Goal: Task Accomplishment & Management: Complete application form

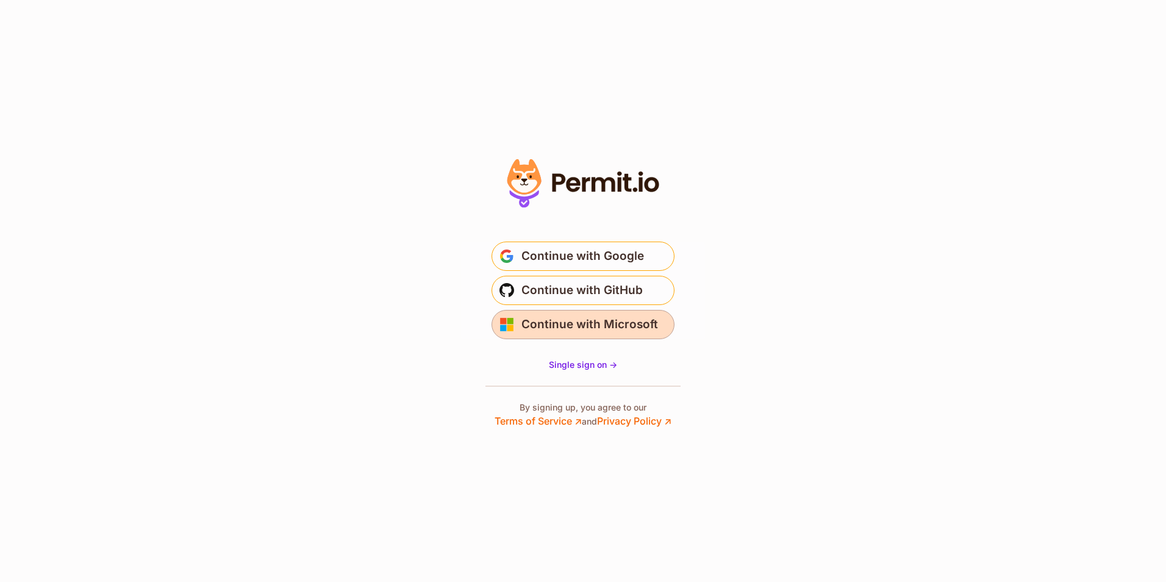
click at [568, 327] on span "Continue with Microsoft" at bounding box center [589, 325] width 137 height 20
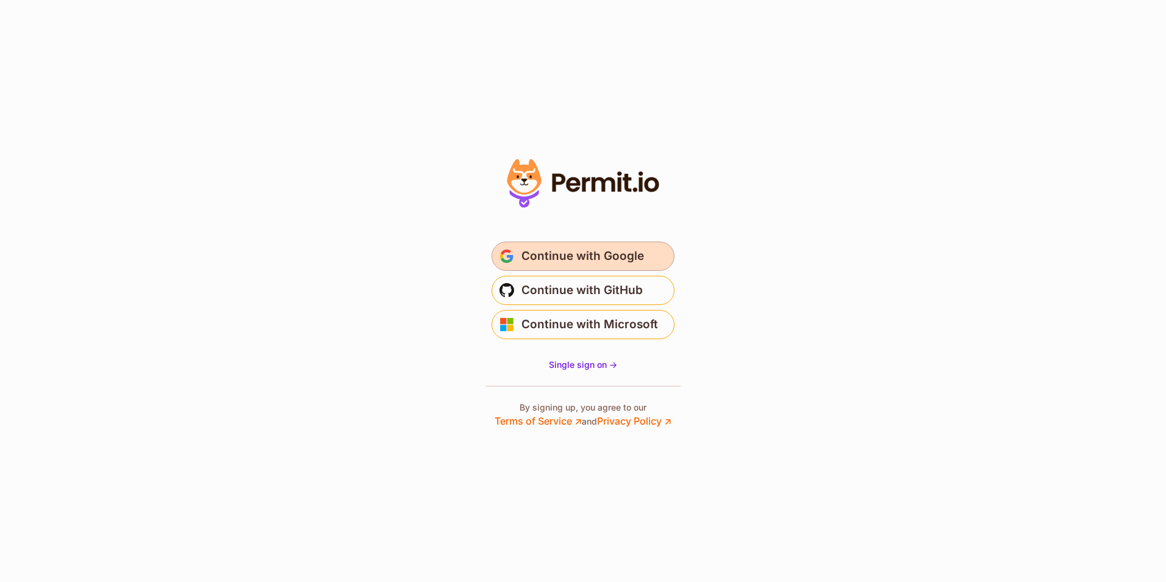
click at [532, 256] on span "Continue with Google" at bounding box center [582, 256] width 123 height 20
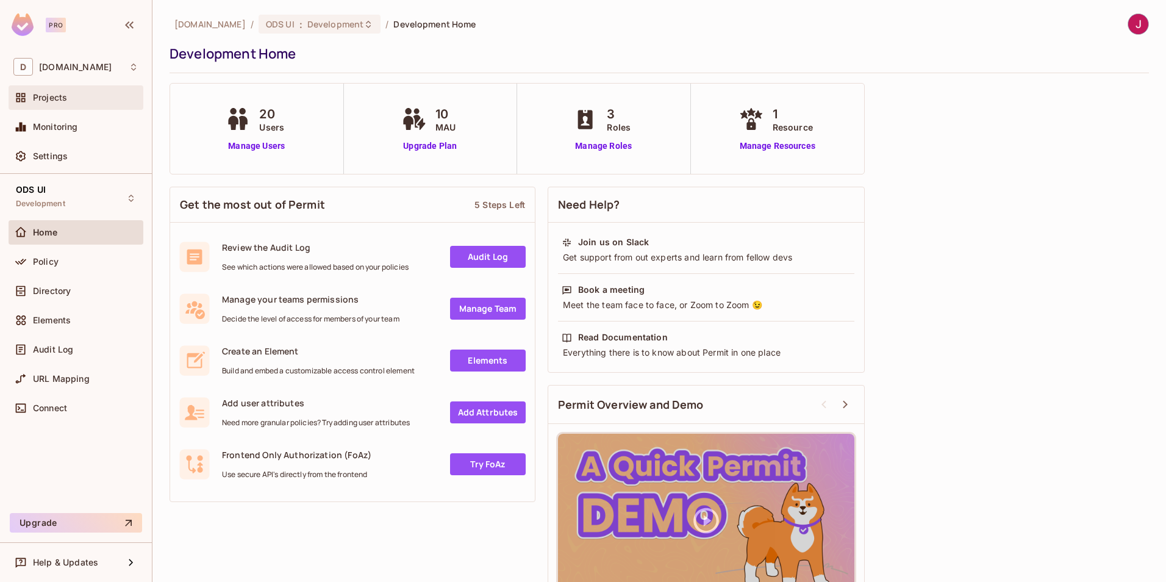
click at [46, 98] on span "Projects" at bounding box center [50, 98] width 34 height 10
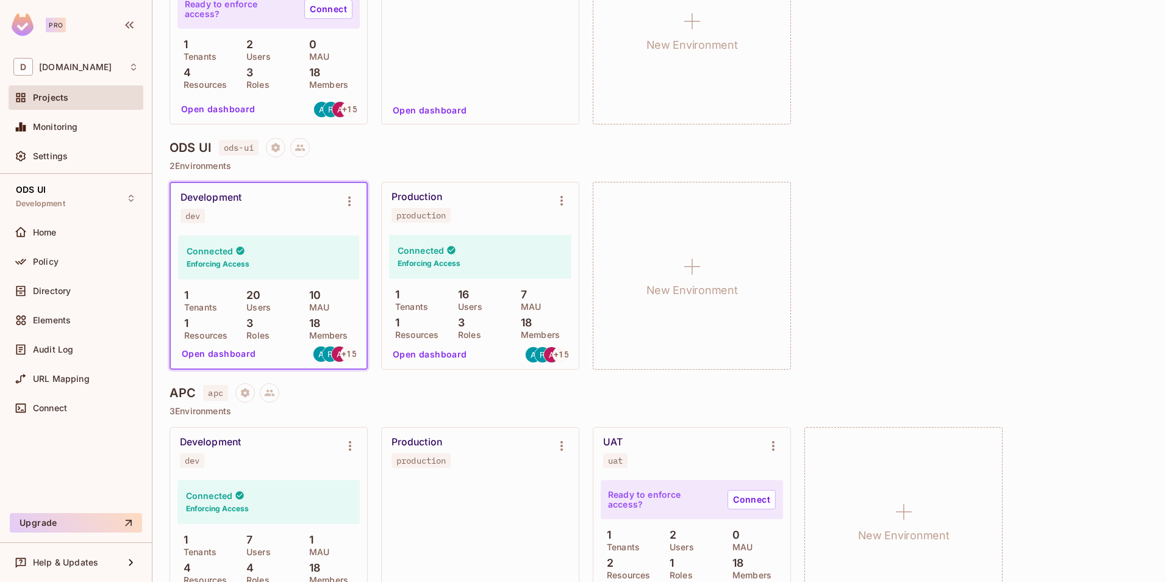
scroll to position [793, 0]
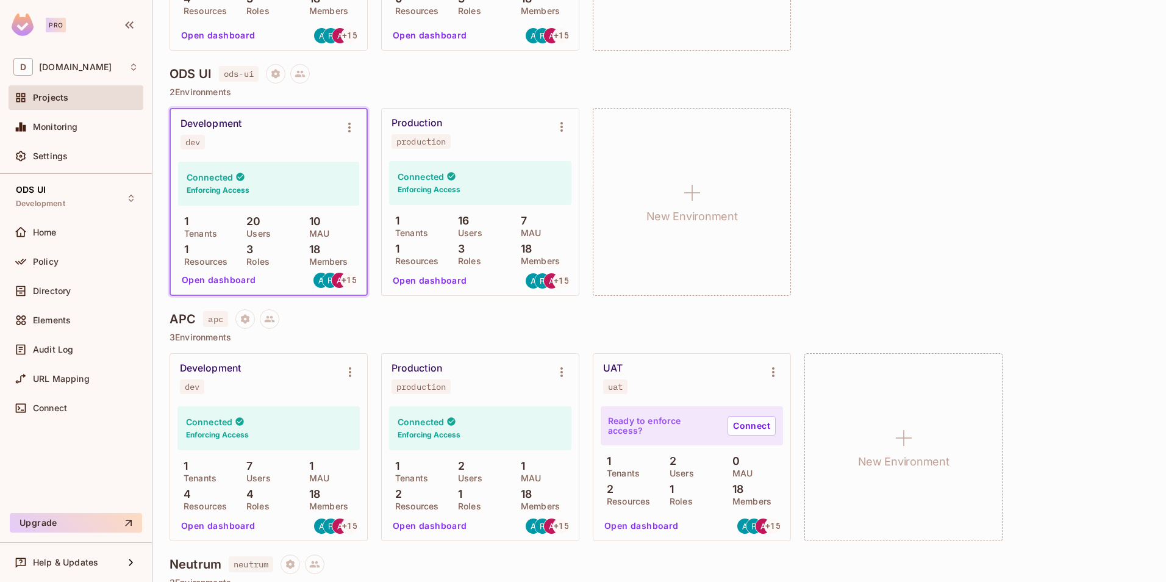
click at [238, 283] on button "Open dashboard" at bounding box center [219, 280] width 84 height 20
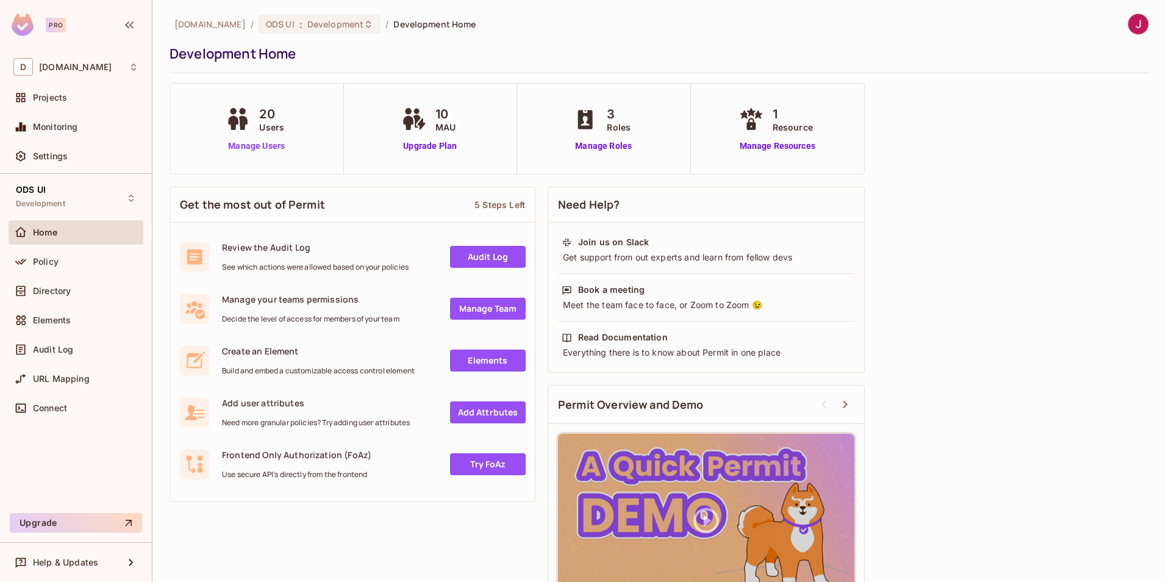
click at [242, 145] on link "Manage Users" at bounding box center [257, 146] width 68 height 13
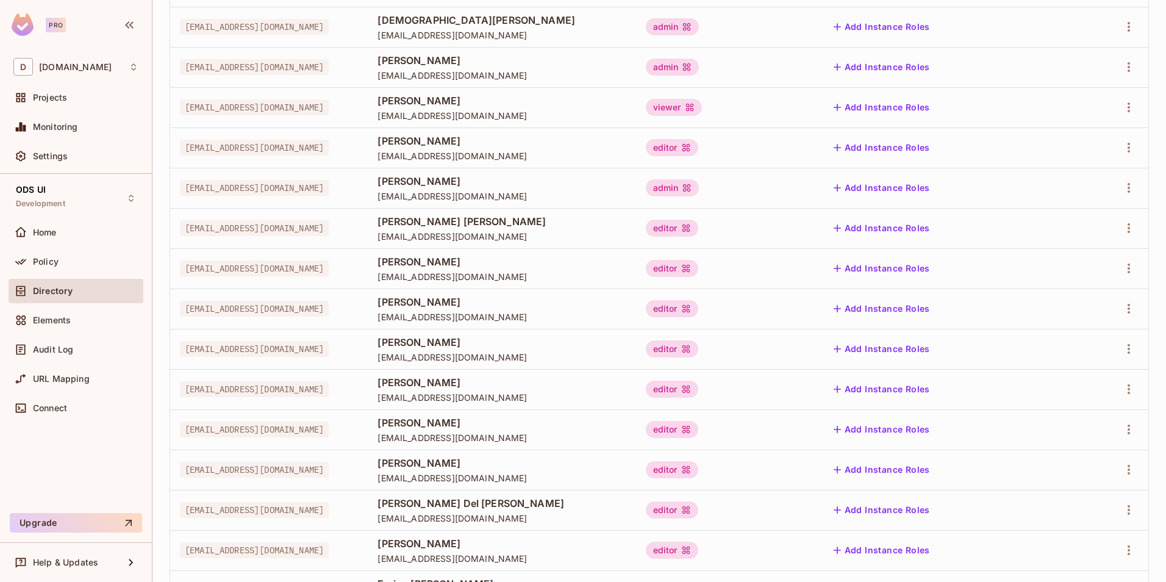
scroll to position [270, 0]
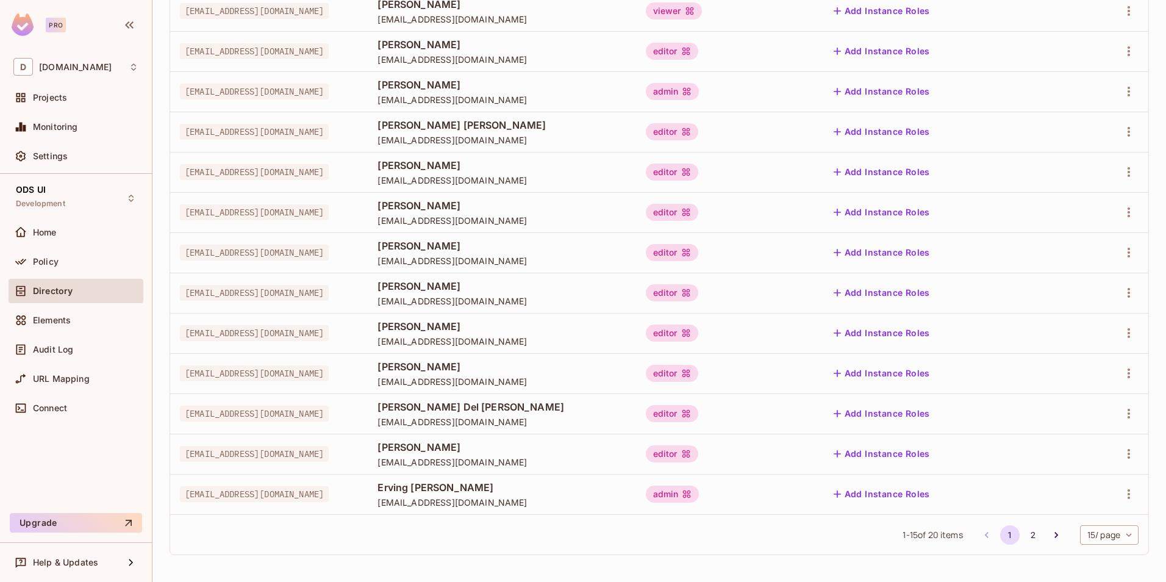
click at [1080, 537] on body "Pro D deacero.com Projects Monitoring Settings ODS UI Development Home Policy D…" at bounding box center [583, 291] width 1166 height 582
click at [1079, 551] on li "100 / page" at bounding box center [1098, 555] width 61 height 26
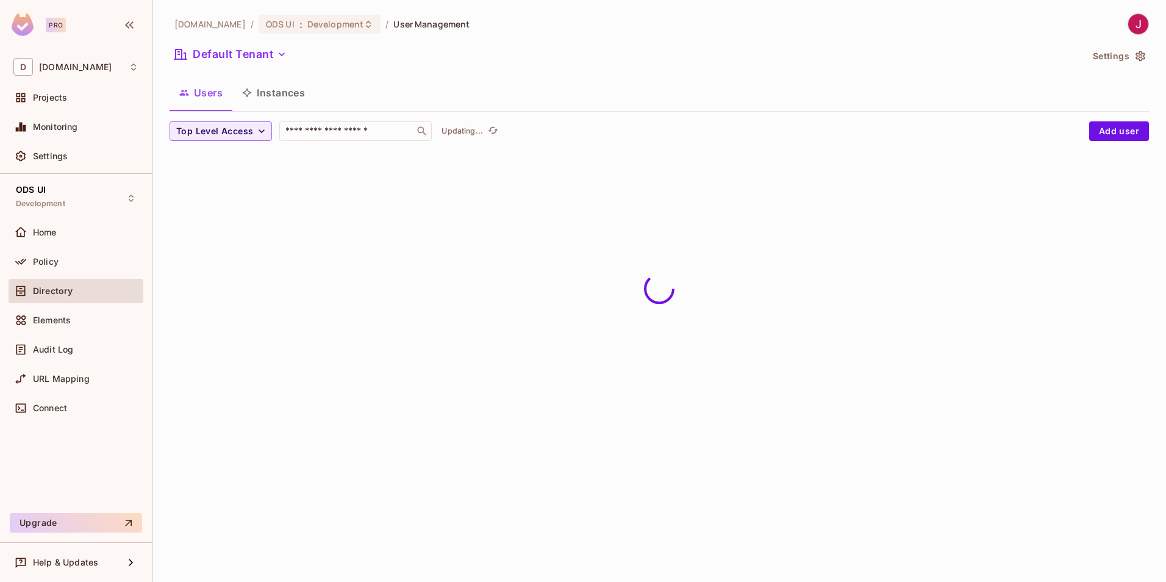
scroll to position [0, 0]
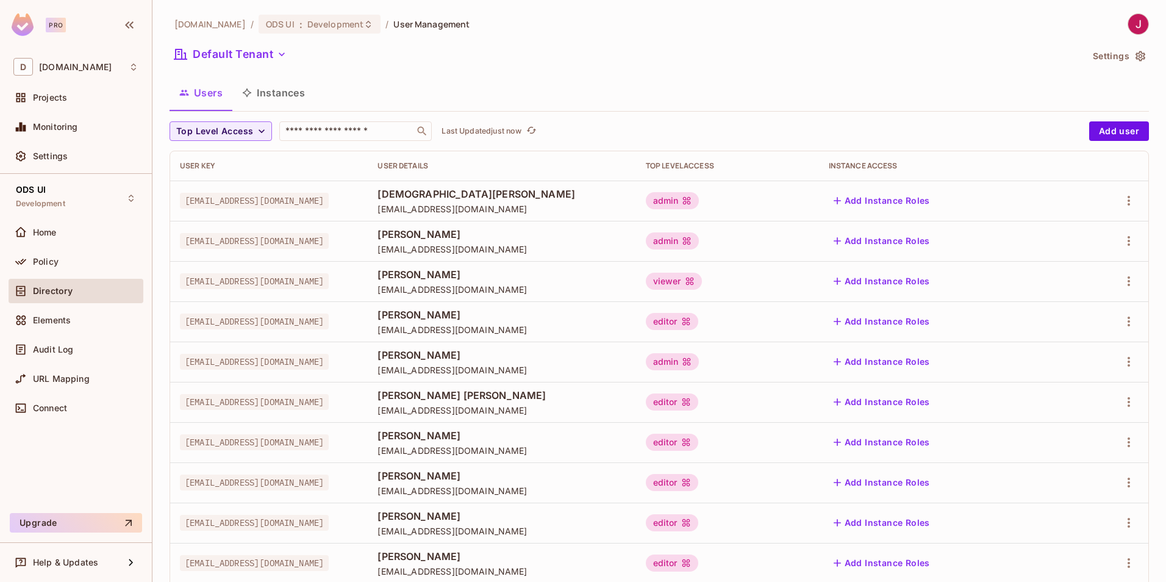
click at [635, 124] on div "Top Level Access ​ Last Updated just now" at bounding box center [627, 131] width 914 height 20
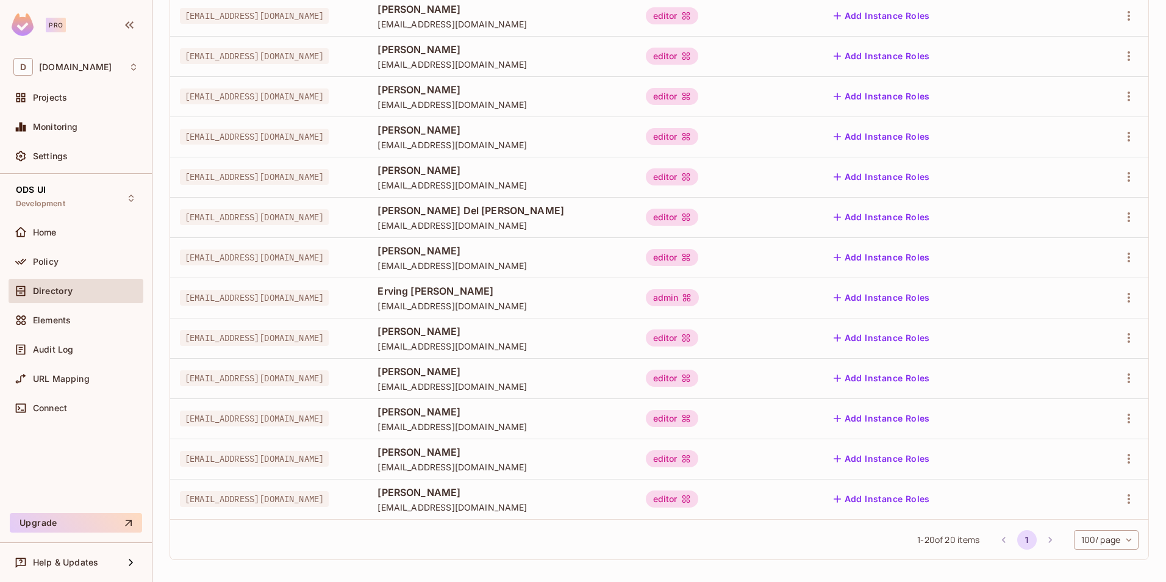
drag, startPoint x: 1037, startPoint y: 540, endPoint x: 1003, endPoint y: 540, distance: 34.1
click at [1039, 540] on li "pagination navigation" at bounding box center [1050, 540] width 23 height 20
click at [994, 539] on li "pagination navigation" at bounding box center [1003, 540] width 23 height 20
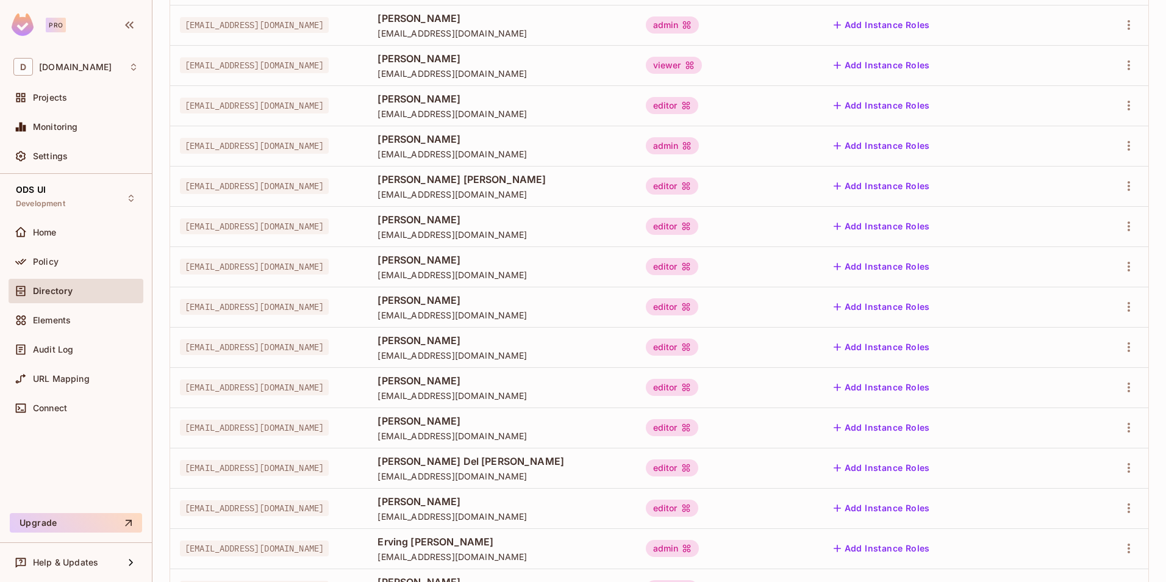
scroll to position [0, 0]
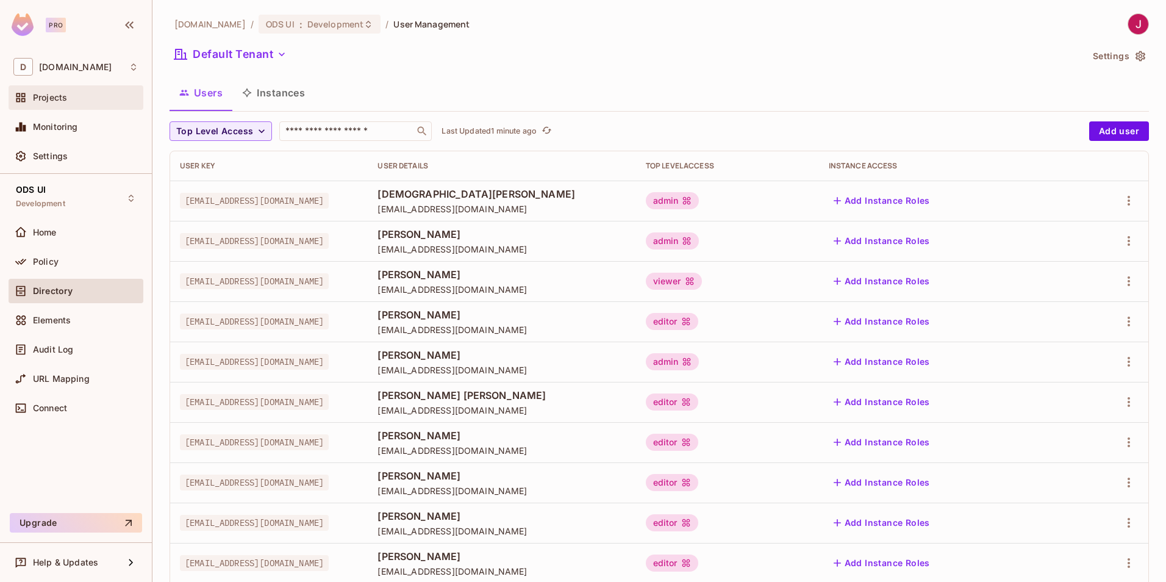
click at [55, 102] on span "Projects" at bounding box center [50, 98] width 34 height 10
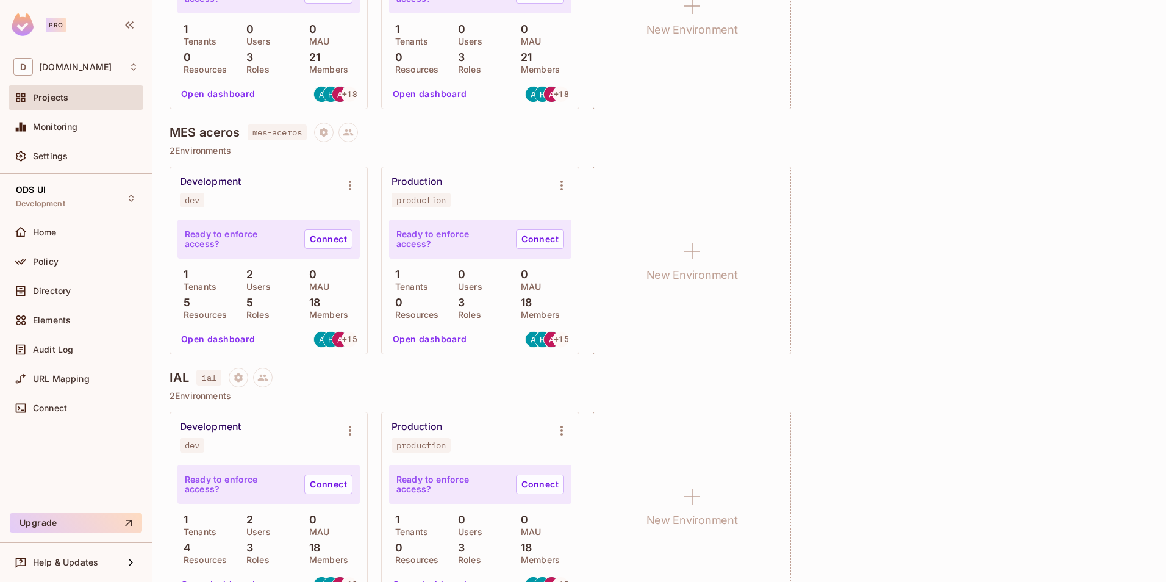
scroll to position [610, 0]
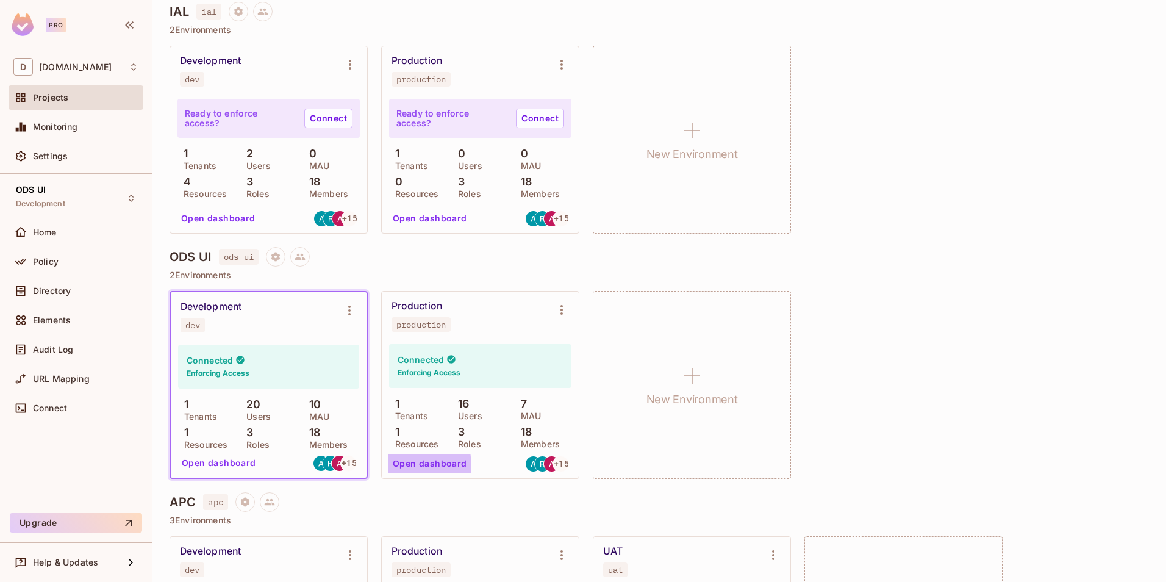
click at [415, 464] on button "Open dashboard" at bounding box center [430, 464] width 84 height 20
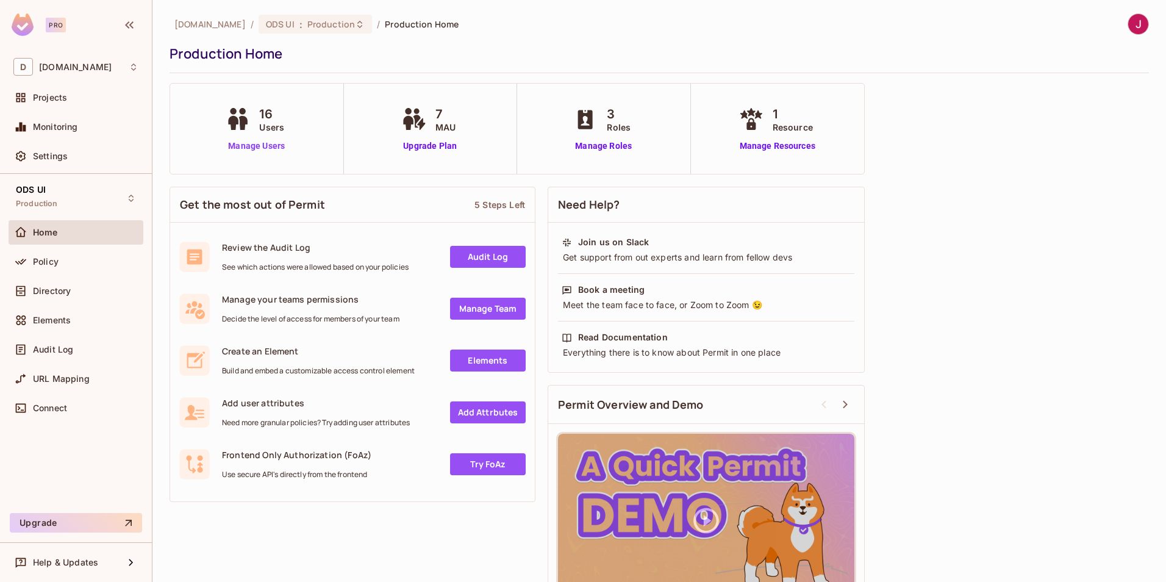
click at [263, 142] on link "Manage Users" at bounding box center [257, 146] width 68 height 13
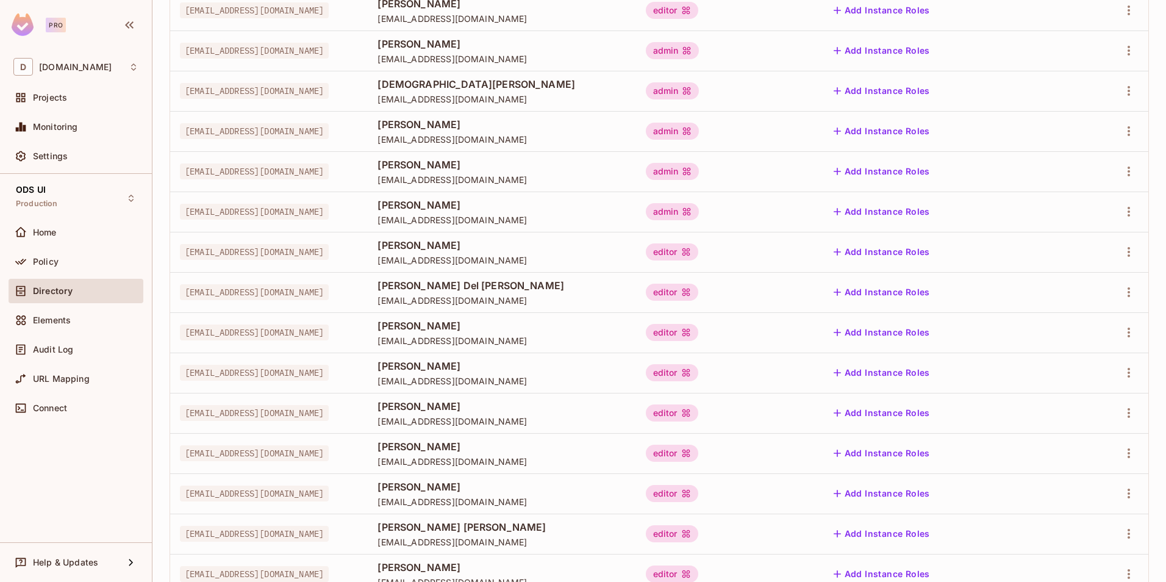
scroll to position [270, 0]
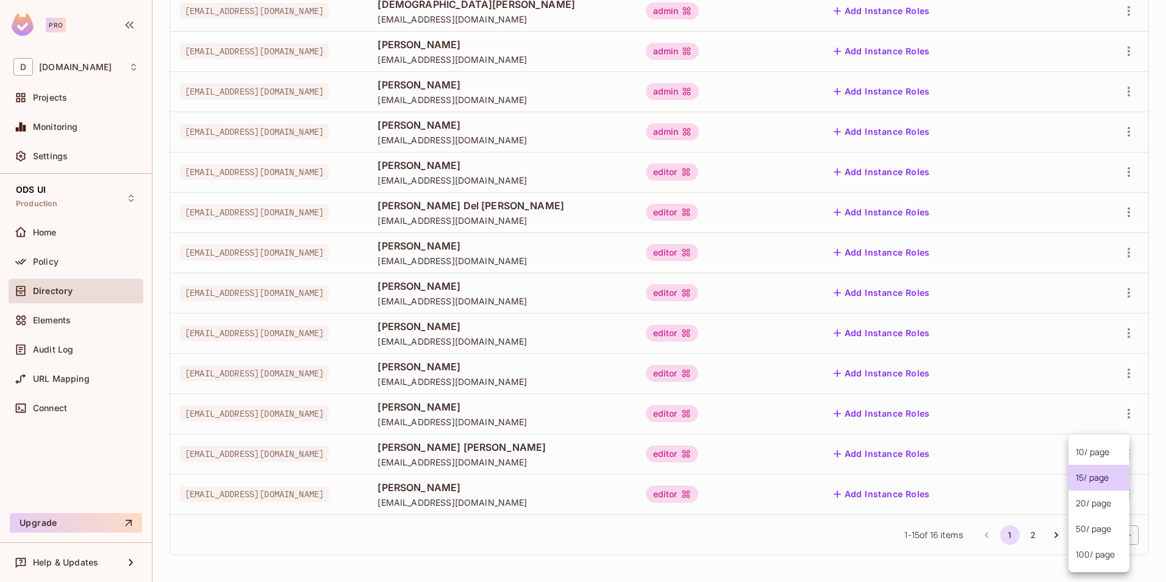
click at [1078, 535] on body "Pro D deacero.com Projects Monitoring Settings ODS UI Production Home Policy Di…" at bounding box center [583, 291] width 1166 height 582
click at [1082, 529] on li "50 / page" at bounding box center [1098, 529] width 61 height 26
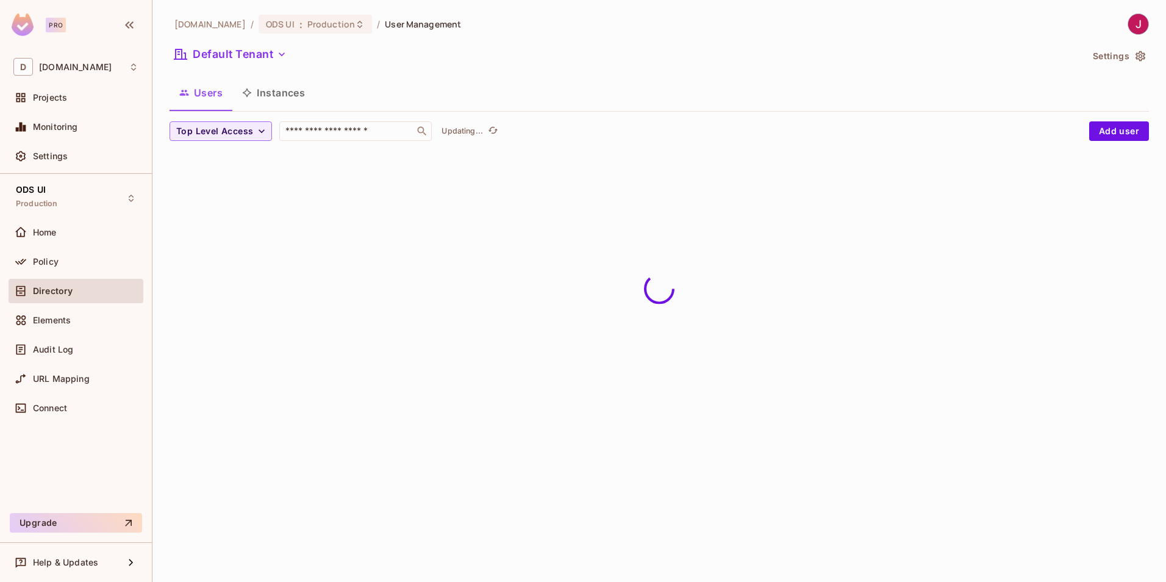
scroll to position [0, 0]
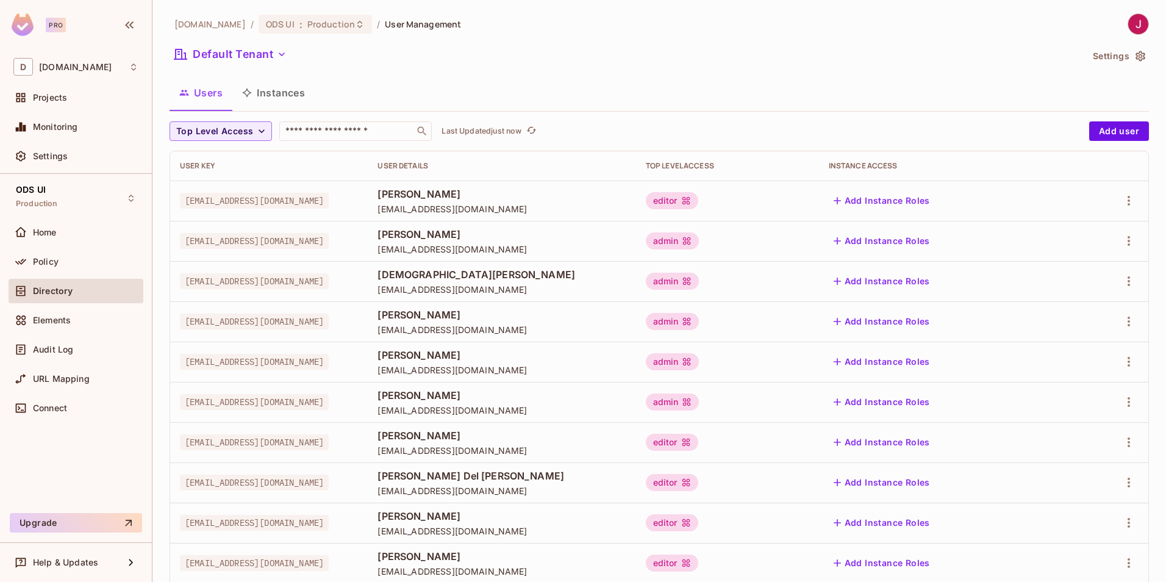
click at [1144, 316] on div "deacero.com / ODS UI : Production / User Management Default Tenant Settings Use…" at bounding box center [659, 291] width 1014 height 582
click at [355, 26] on icon at bounding box center [360, 25] width 10 height 10
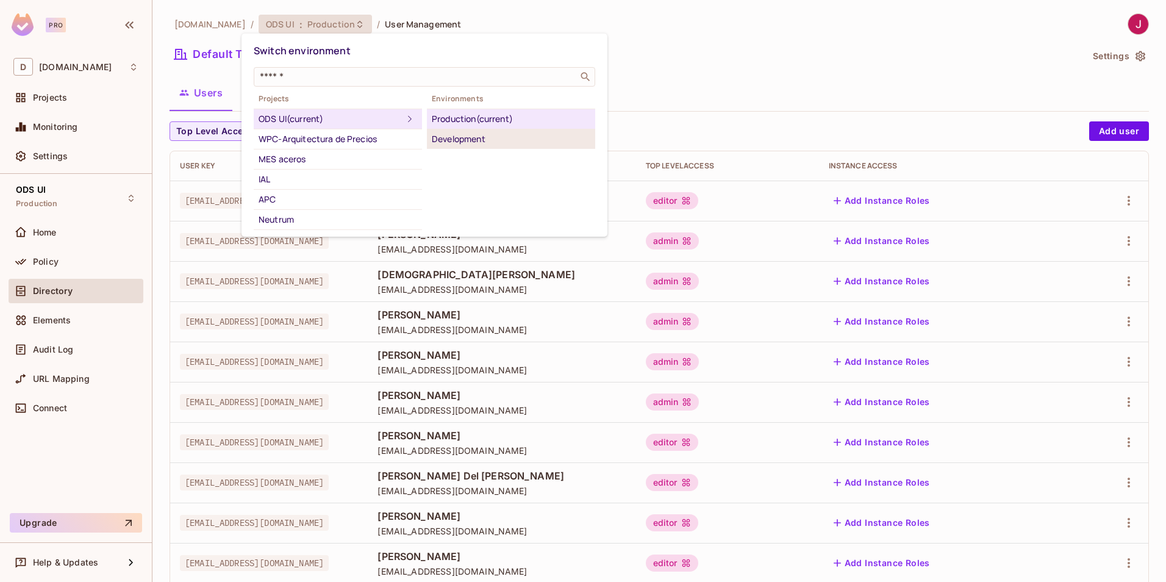
click at [466, 137] on div "Development" at bounding box center [511, 139] width 159 height 15
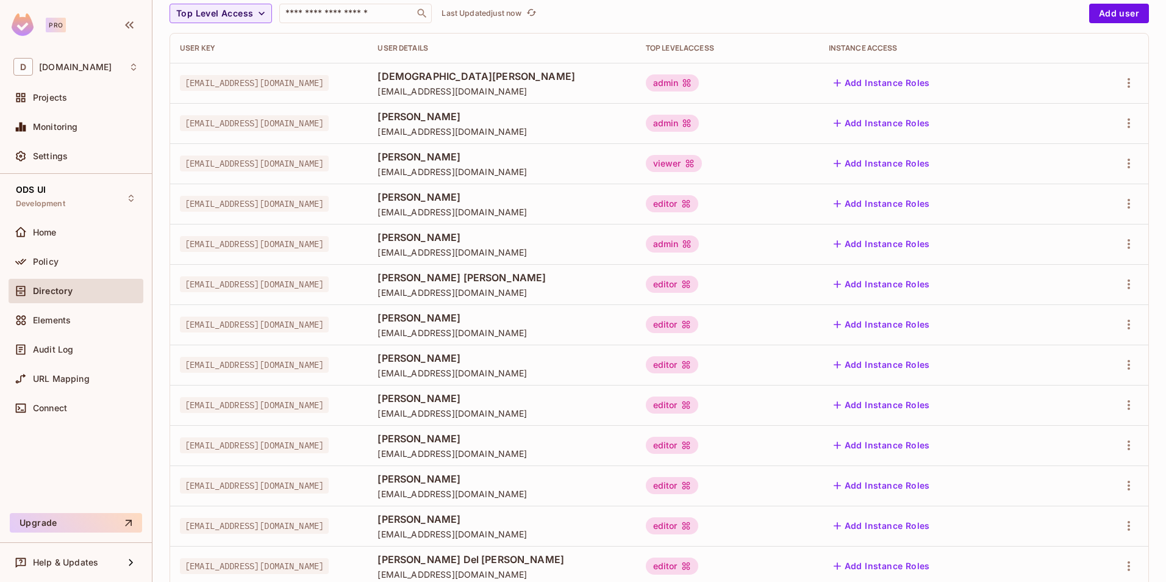
scroll to position [270, 0]
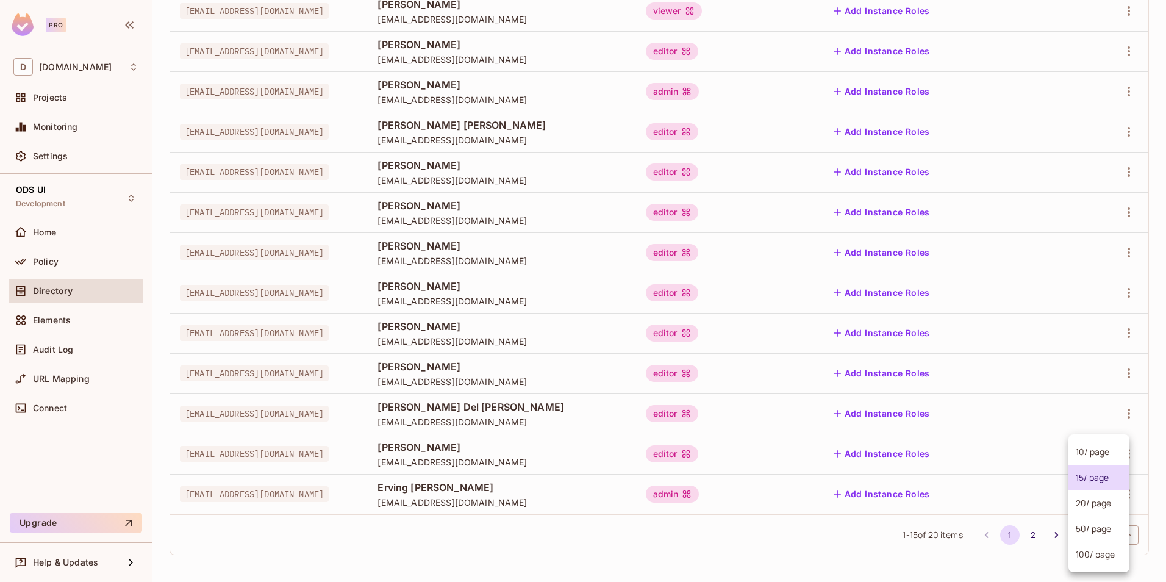
click at [1089, 537] on body "Pro D [DOMAIN_NAME] Projects Monitoring Settings ODS UI Development Home Policy…" at bounding box center [583, 291] width 1166 height 582
click at [1082, 525] on li "50 / page" at bounding box center [1098, 529] width 61 height 26
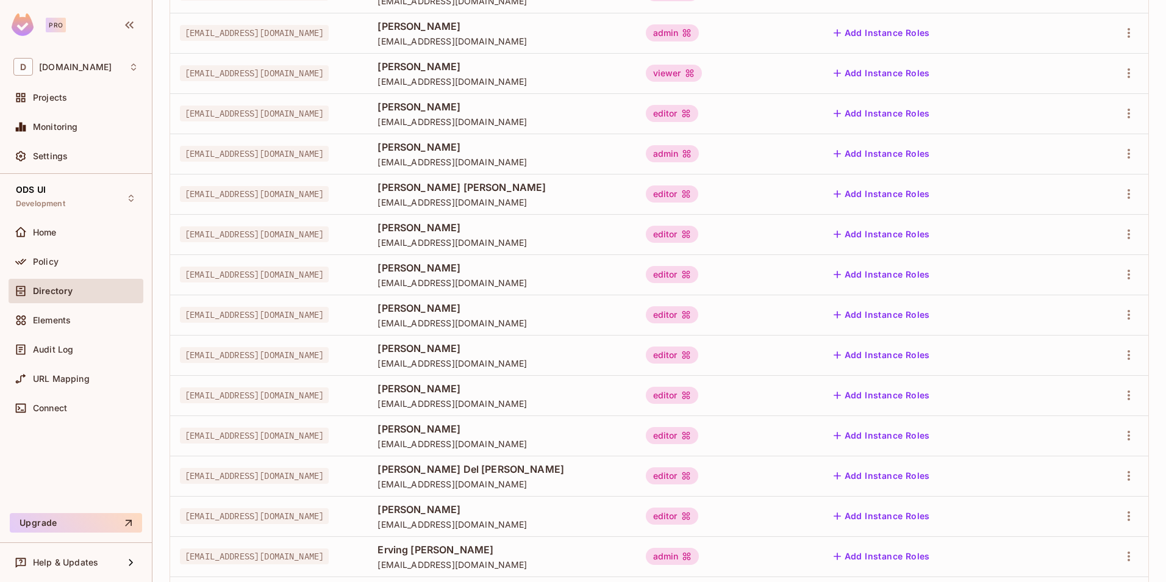
scroll to position [471, 0]
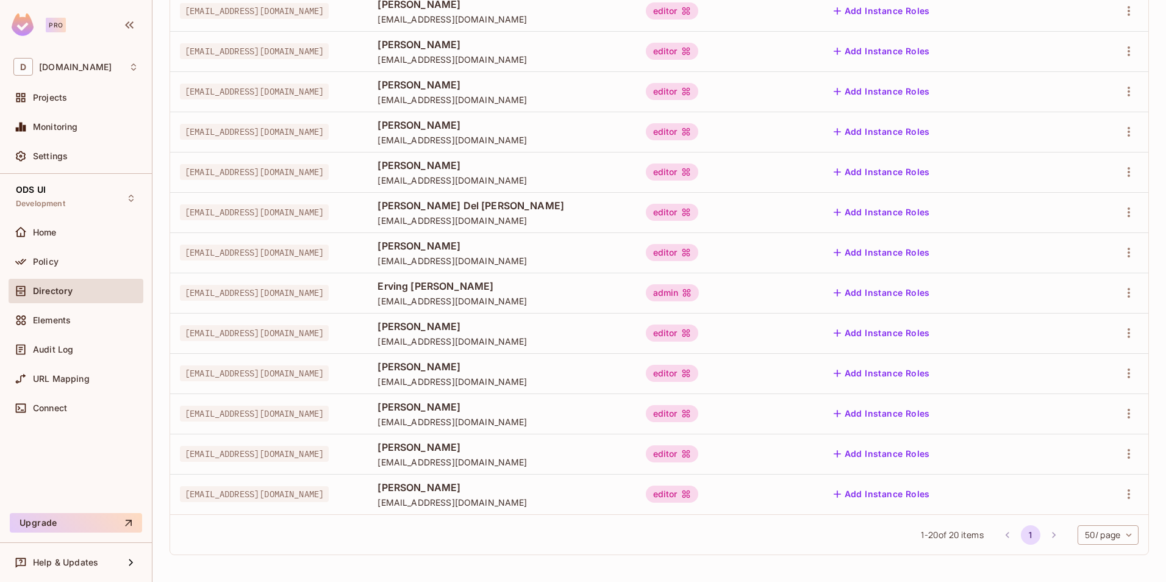
click at [488, 550] on div "1 - 20 of 20 items 1 50 / page ** ​" at bounding box center [659, 534] width 978 height 40
click at [699, 291] on div "admin" at bounding box center [673, 292] width 54 height 17
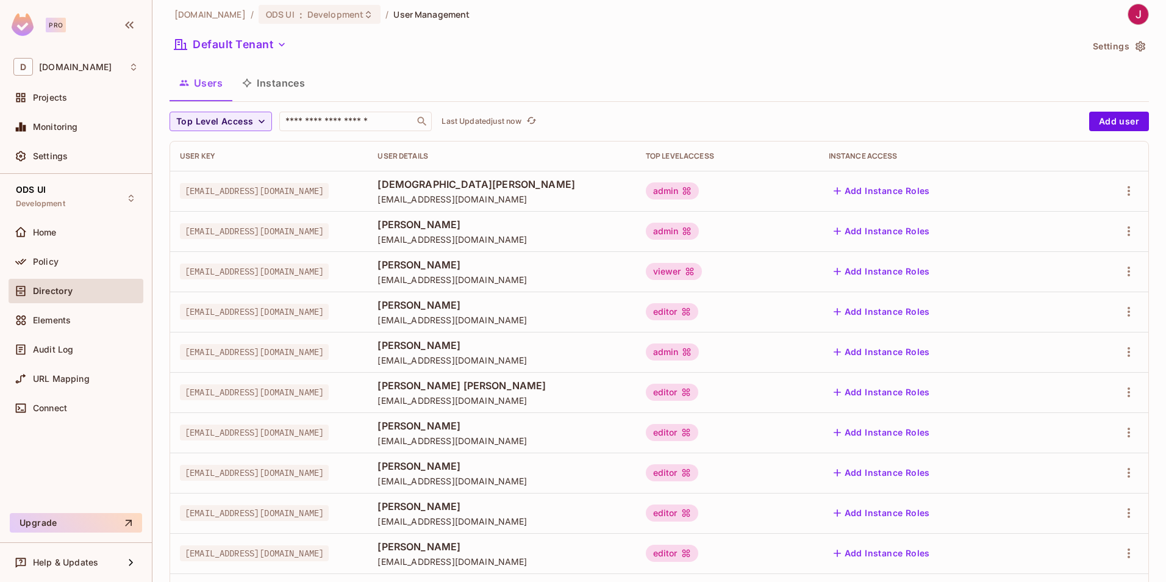
scroll to position [0, 0]
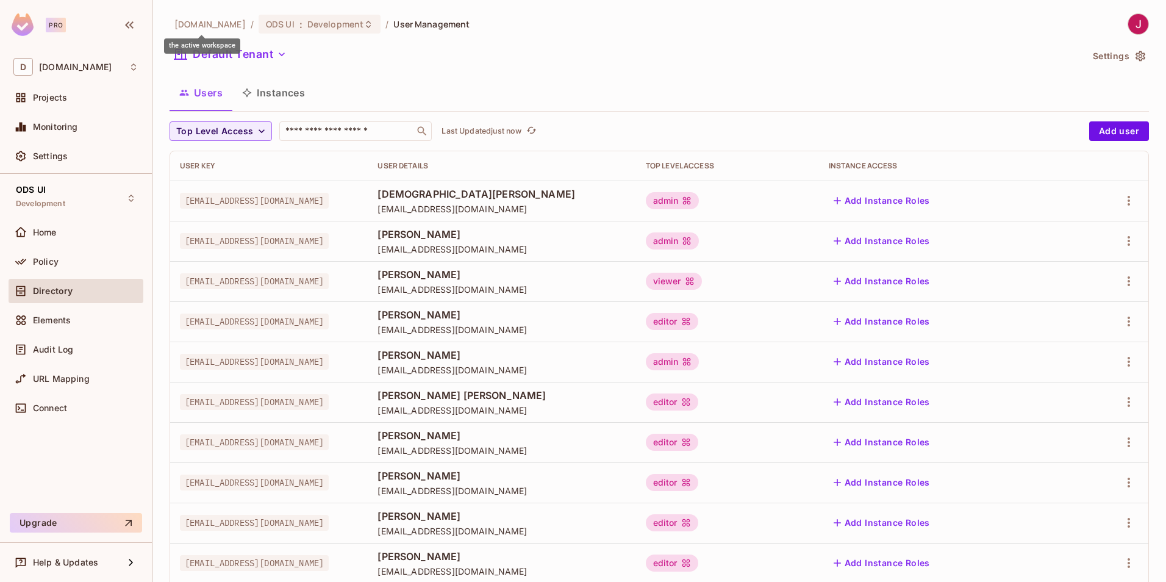
click at [197, 28] on span "[DOMAIN_NAME]" at bounding box center [209, 24] width 71 height 12
click at [47, 98] on span "Projects" at bounding box center [50, 98] width 34 height 10
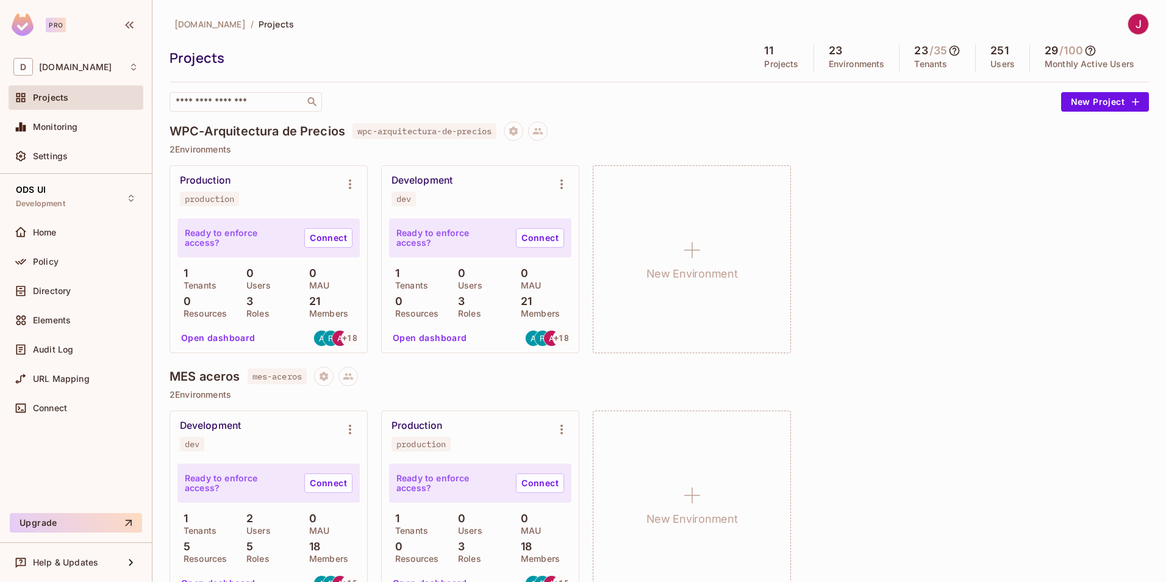
click at [41, 96] on span "Projects" at bounding box center [50, 98] width 35 height 10
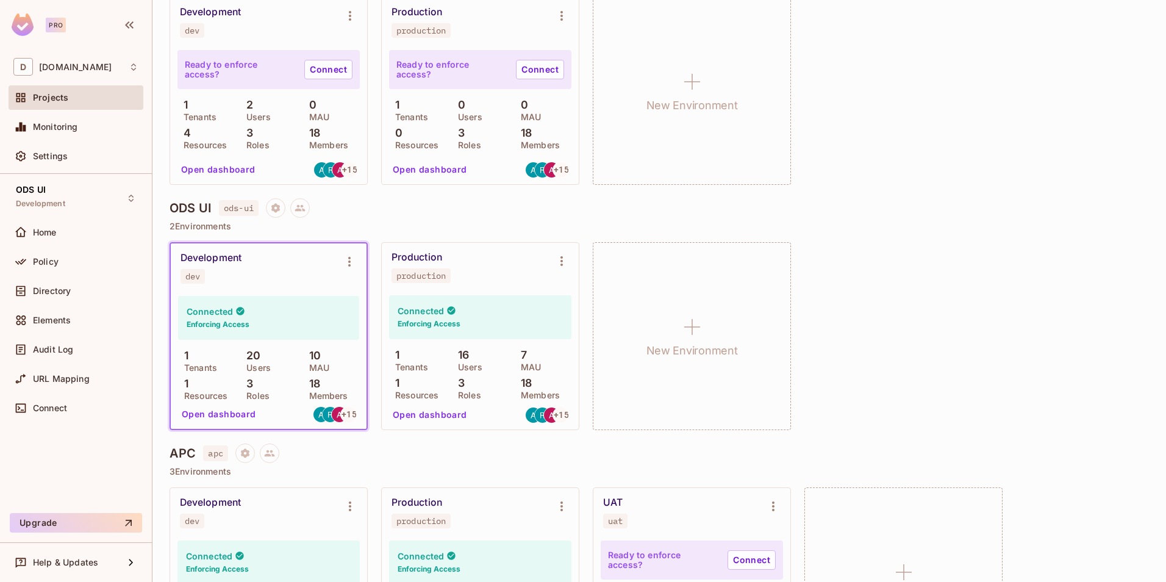
scroll to position [671, 0]
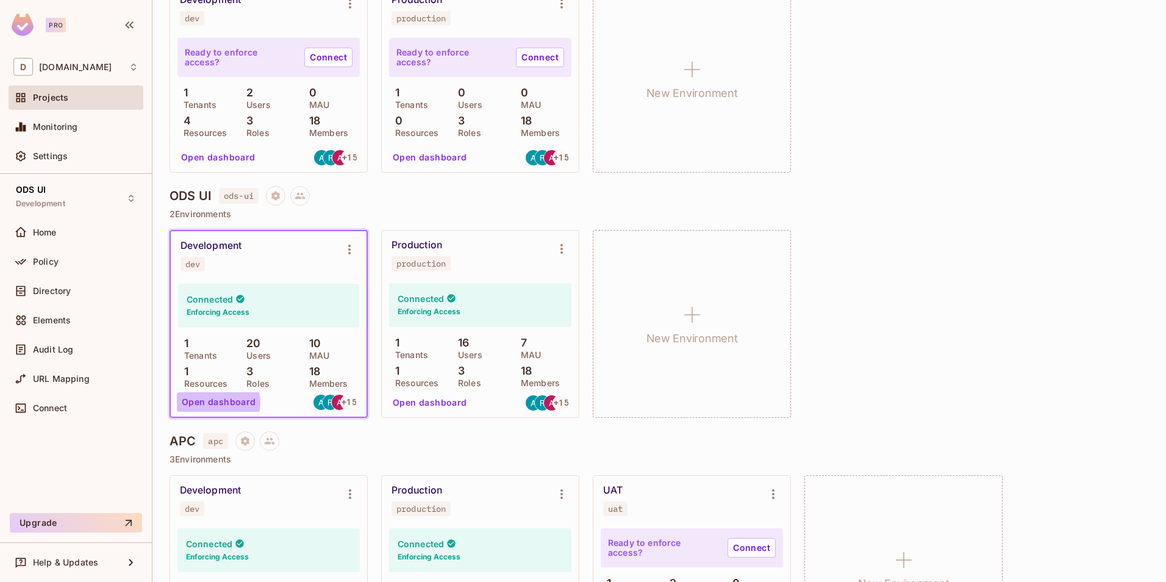
click at [218, 402] on button "Open dashboard" at bounding box center [219, 402] width 84 height 20
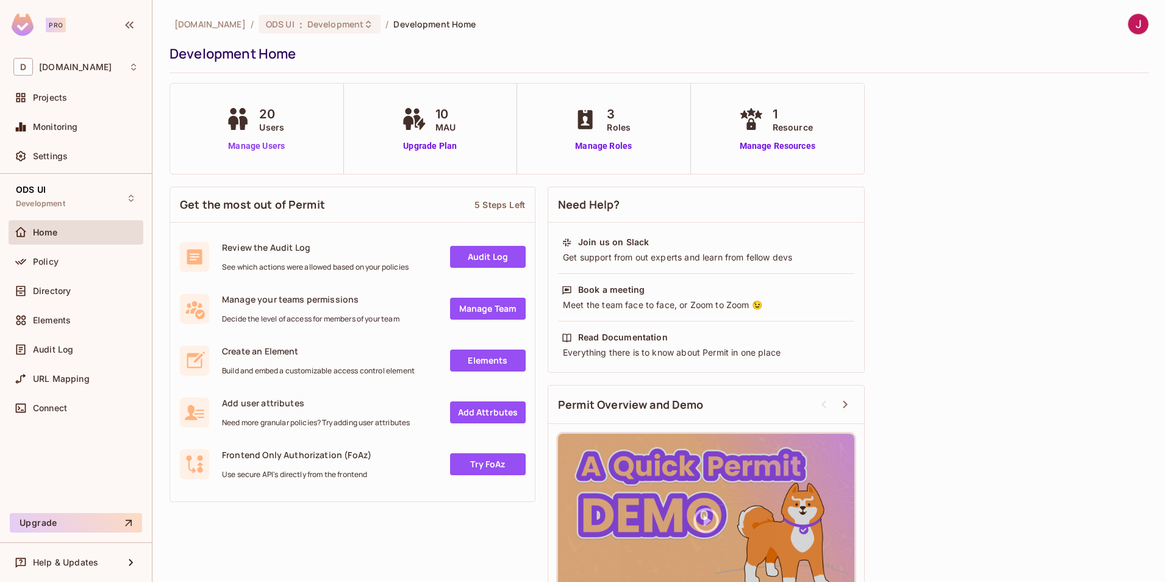
click at [246, 149] on link "Manage Users" at bounding box center [257, 146] width 68 height 13
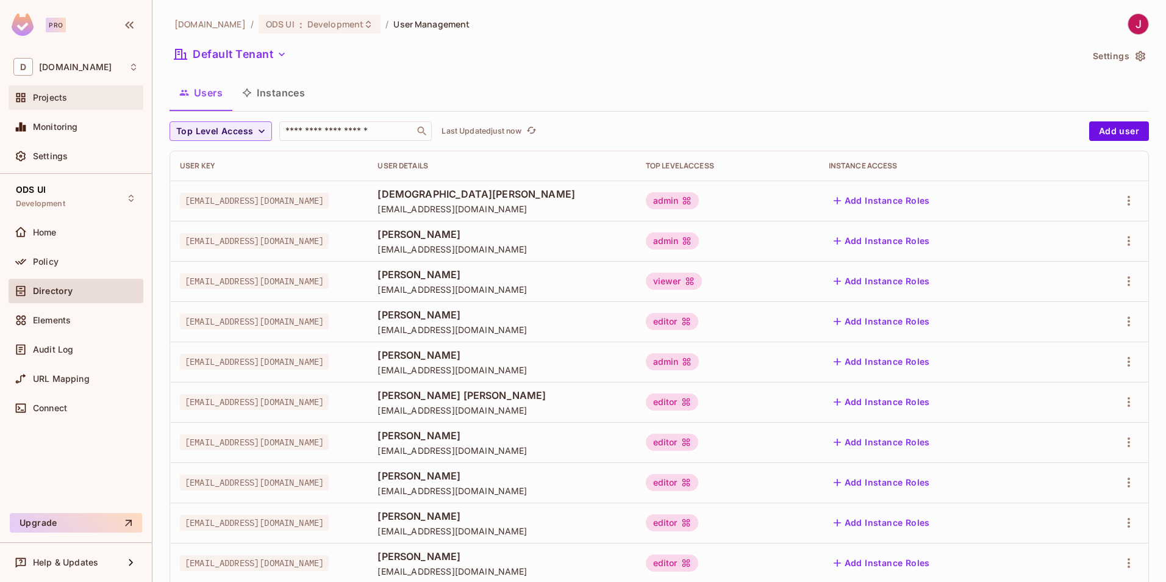
click at [63, 93] on span "Projects" at bounding box center [50, 98] width 34 height 10
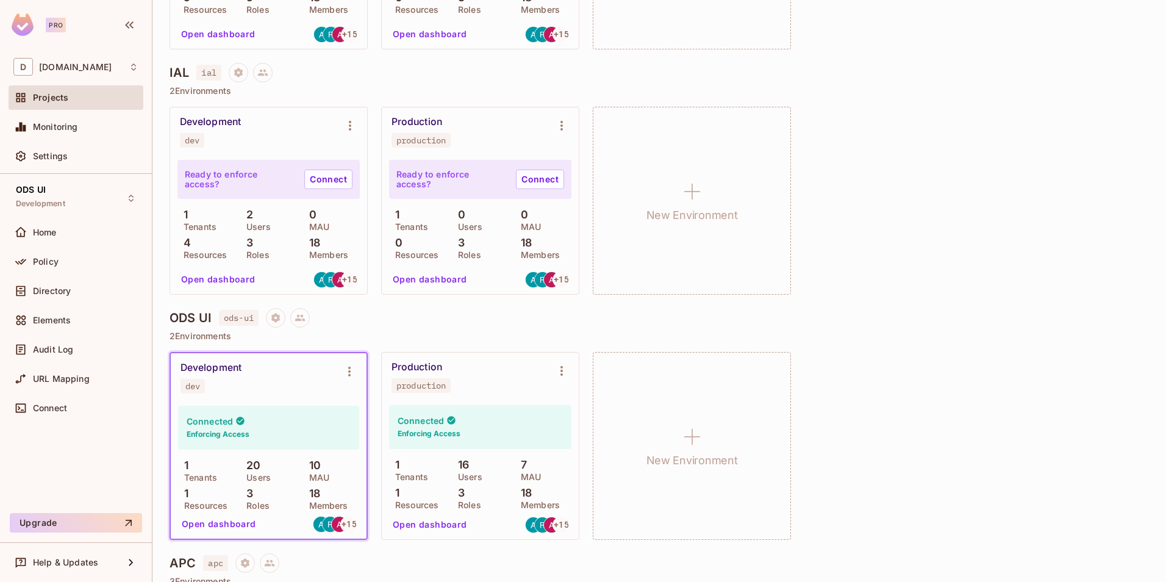
scroll to position [671, 0]
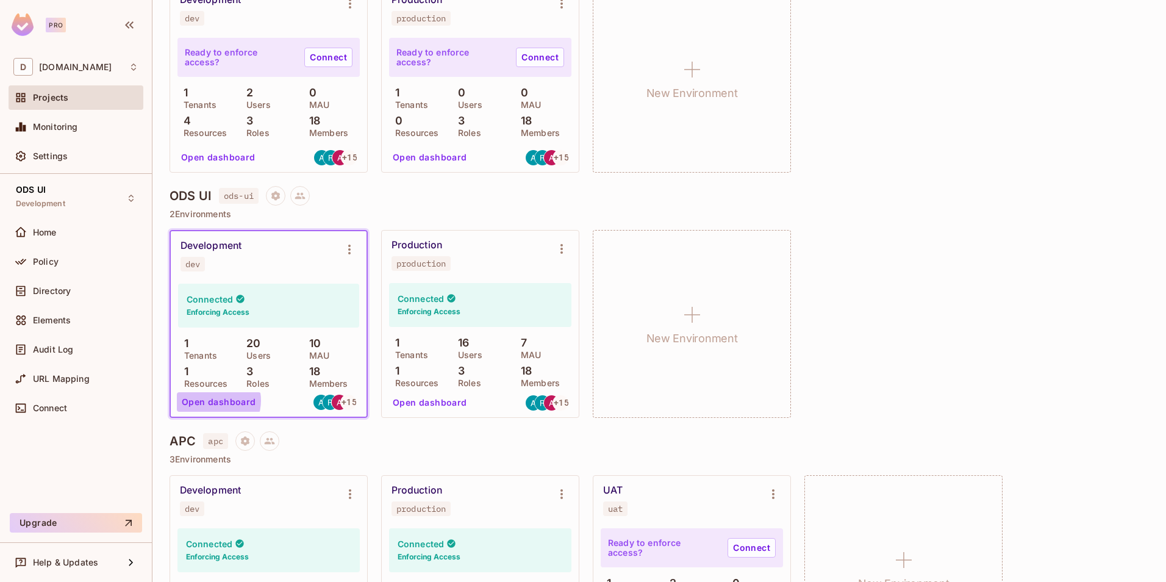
click at [211, 400] on button "Open dashboard" at bounding box center [219, 402] width 84 height 20
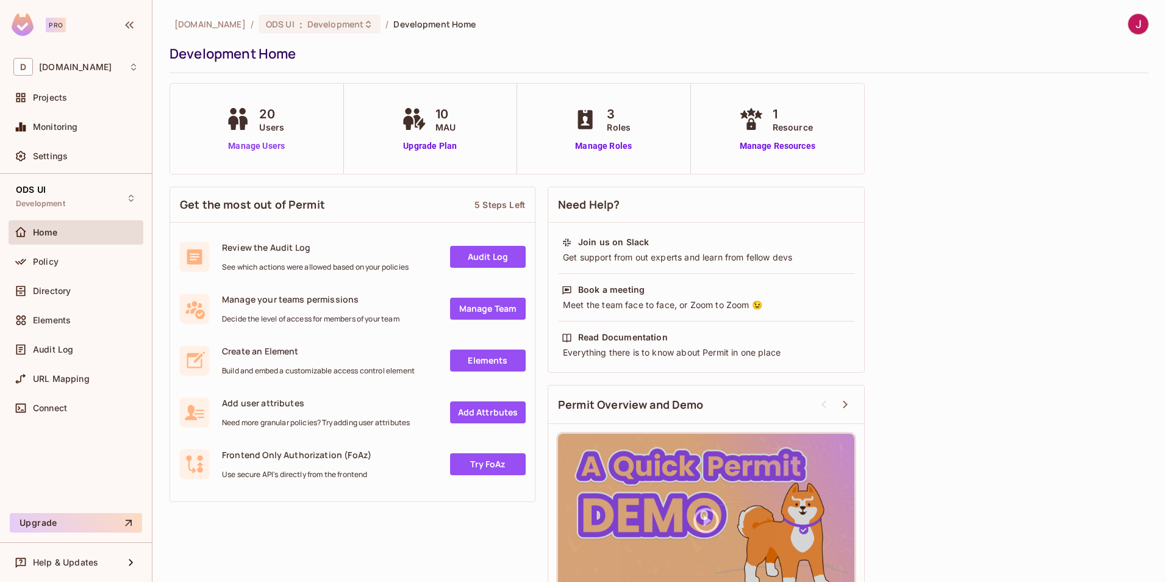
click at [263, 145] on link "Manage Users" at bounding box center [257, 146] width 68 height 13
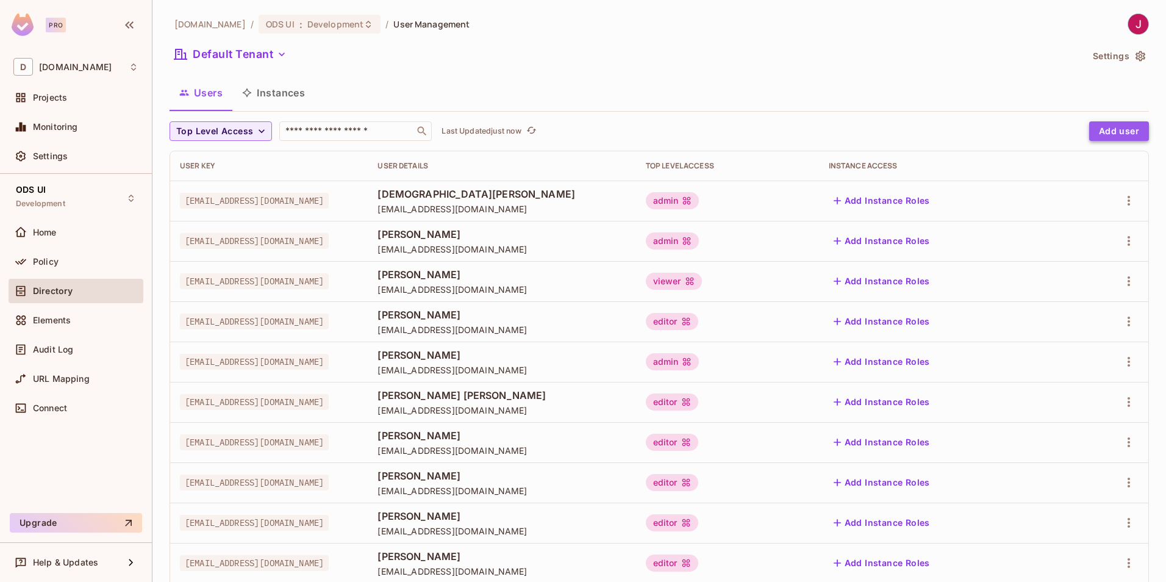
click at [1117, 126] on button "Add user" at bounding box center [1119, 131] width 60 height 20
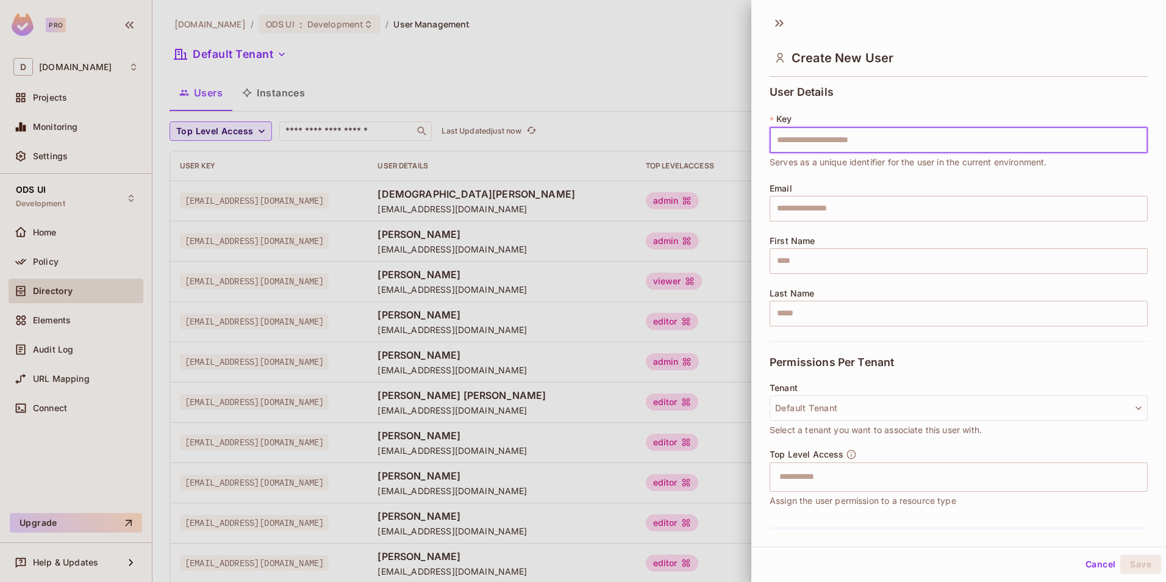
click at [848, 138] on input "text" at bounding box center [959, 140] width 378 height 26
type input "**********"
click at [797, 212] on input "text" at bounding box center [959, 209] width 378 height 26
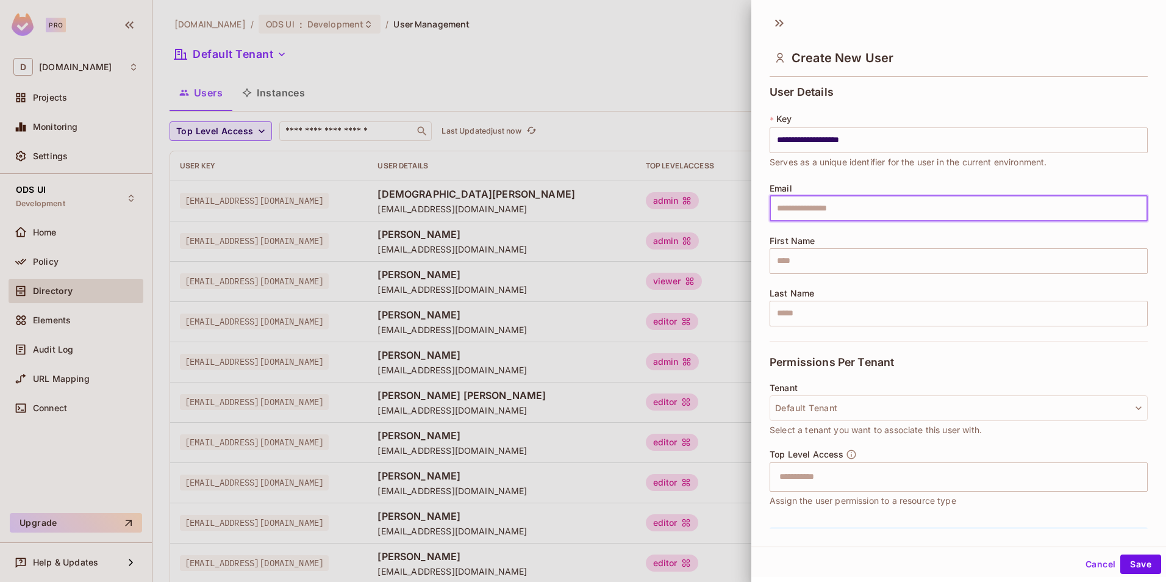
paste input "**********"
type input "**********"
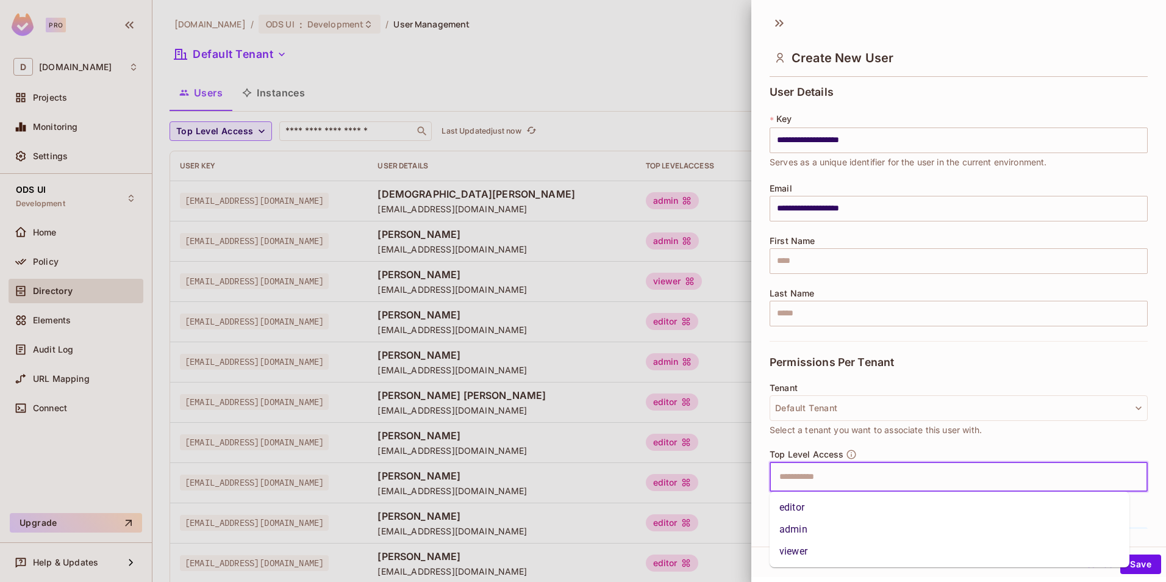
click at [804, 484] on input "text" at bounding box center [948, 477] width 352 height 24
click at [833, 511] on li "editor" at bounding box center [950, 507] width 360 height 22
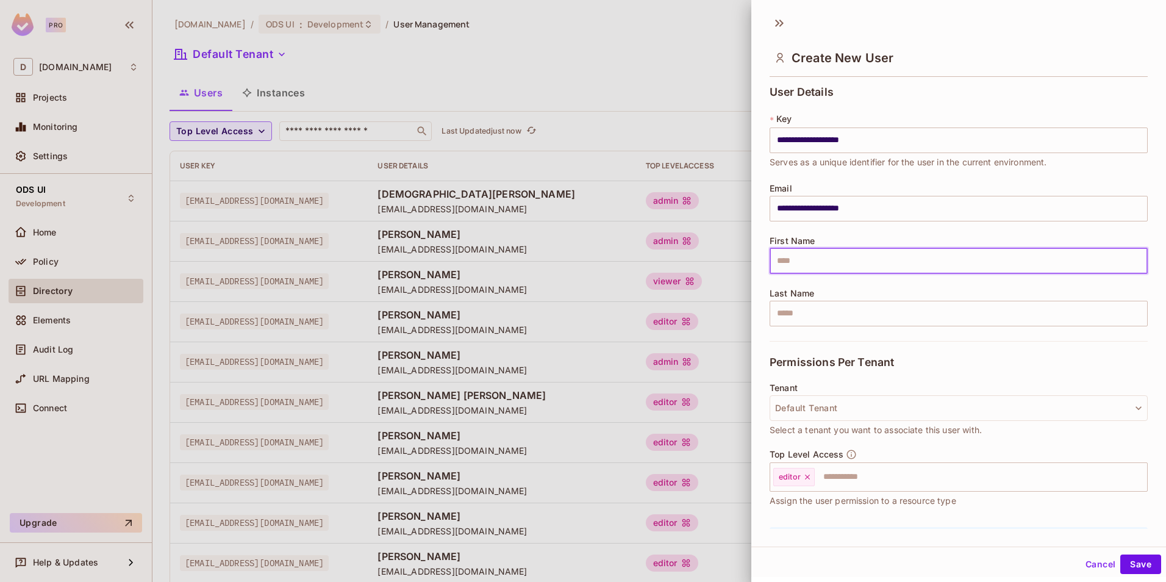
click at [788, 260] on input "text" at bounding box center [959, 261] width 378 height 26
type input "*****"
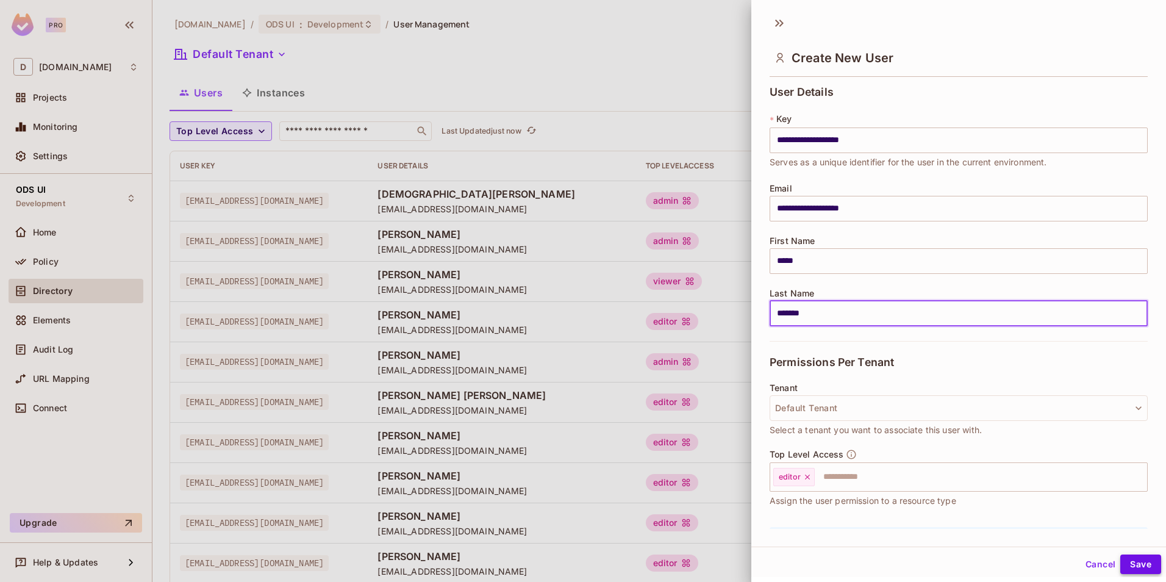
type input "*******"
click at [1143, 565] on button "Save" at bounding box center [1140, 564] width 41 height 20
